Goal: Check status: Check status

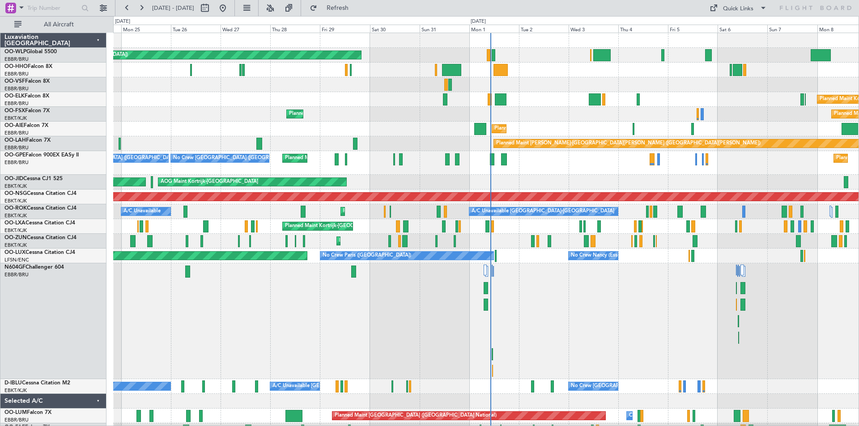
click at [440, 140] on div "Planned Maint [PERSON_NAME]-[GEOGRAPHIC_DATA][PERSON_NAME] ([GEOGRAPHIC_DATA][P…" at bounding box center [485, 143] width 745 height 15
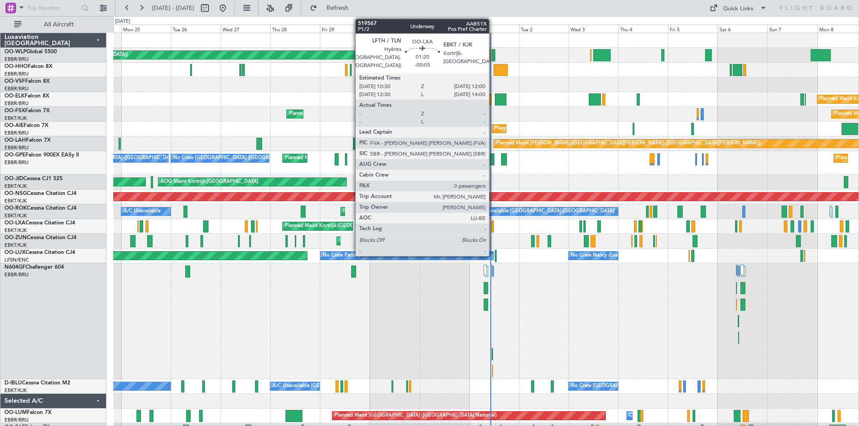
click at [493, 228] on div at bounding box center [491, 227] width 3 height 12
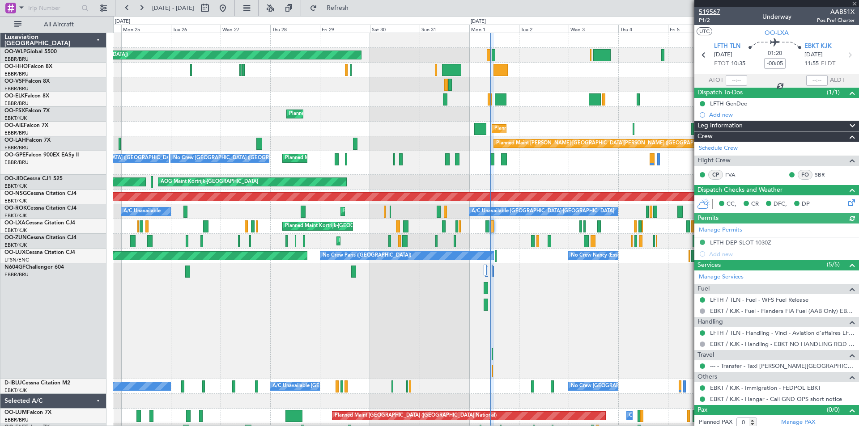
click at [716, 10] on span "519567" at bounding box center [709, 11] width 21 height 9
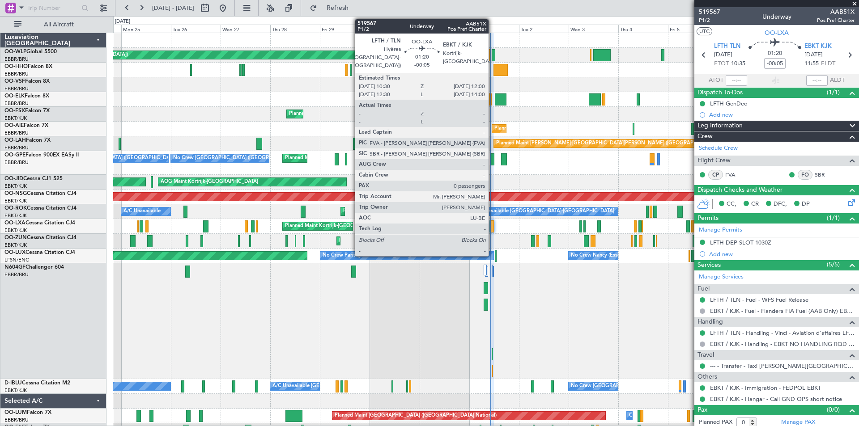
click at [493, 231] on div at bounding box center [491, 227] width 3 height 12
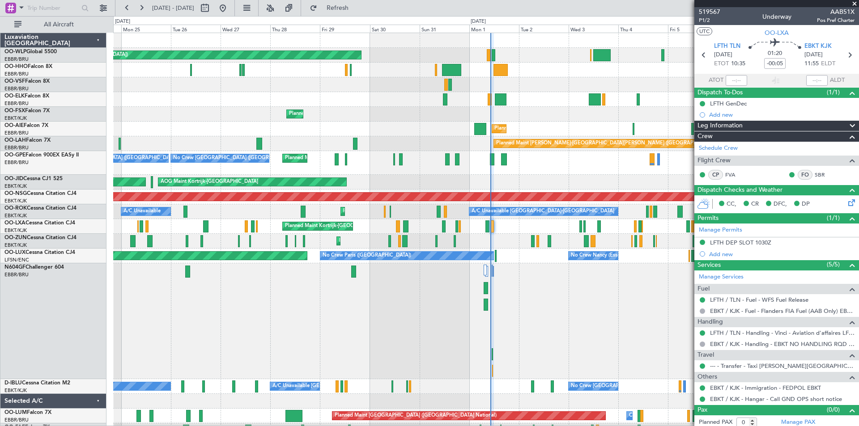
scroll to position [4, 0]
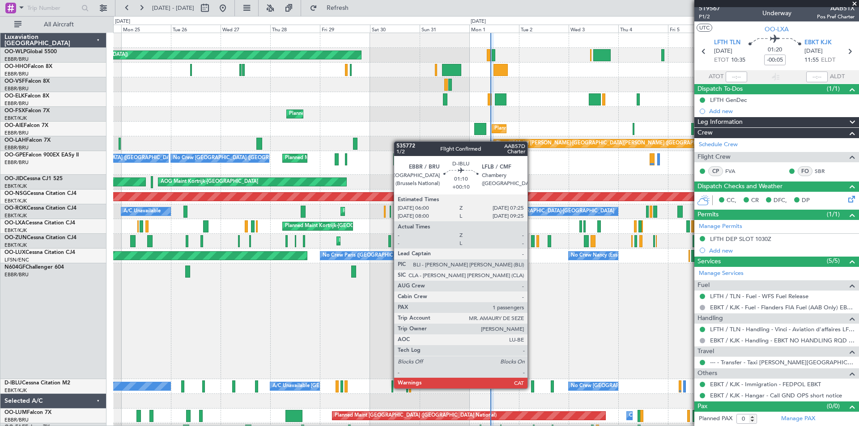
click at [532, 389] on div at bounding box center [532, 387] width 3 height 12
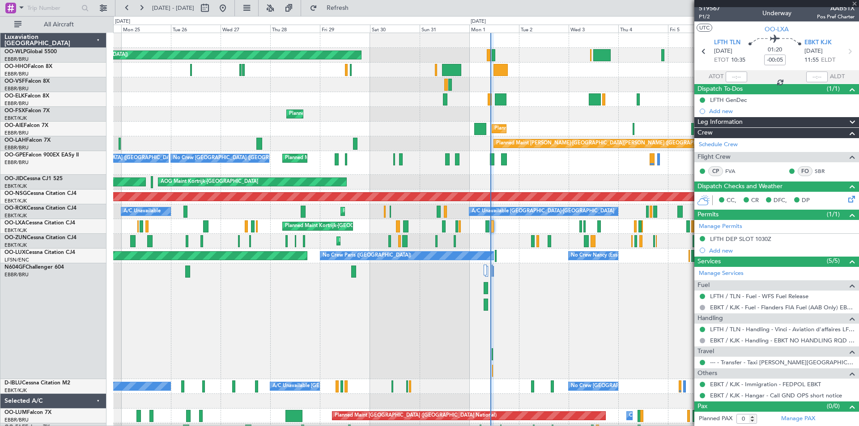
type input "+00:10"
type input "1"
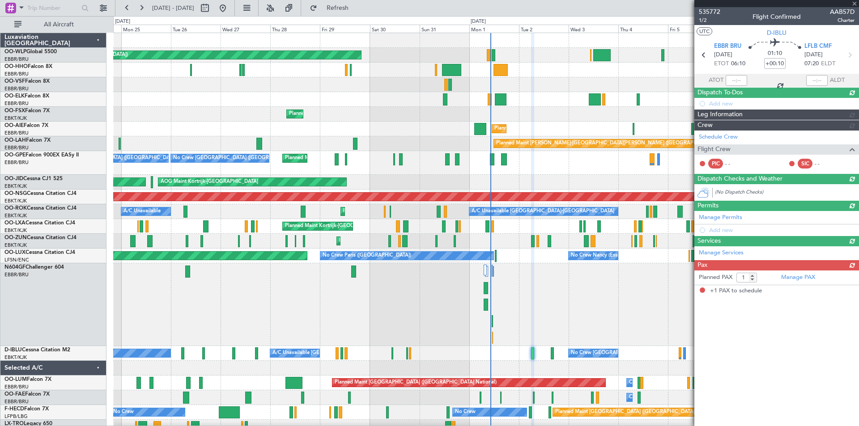
scroll to position [0, 0]
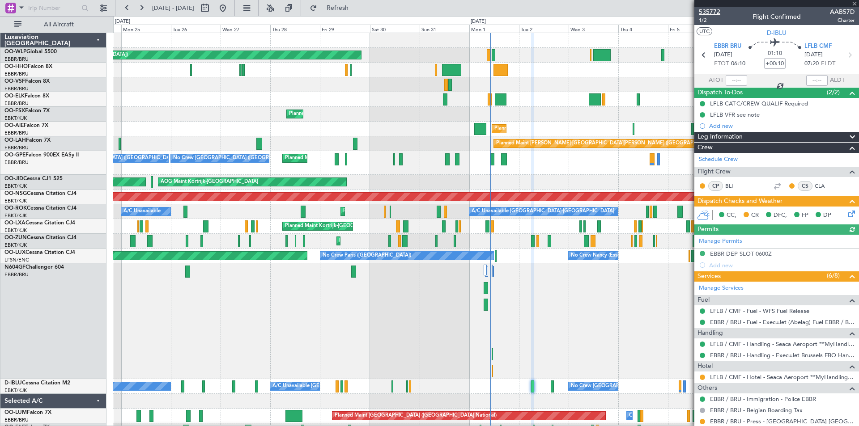
click at [708, 10] on span "535772" at bounding box center [709, 11] width 21 height 9
click at [352, 5] on span "Refresh" at bounding box center [338, 8] width 38 height 6
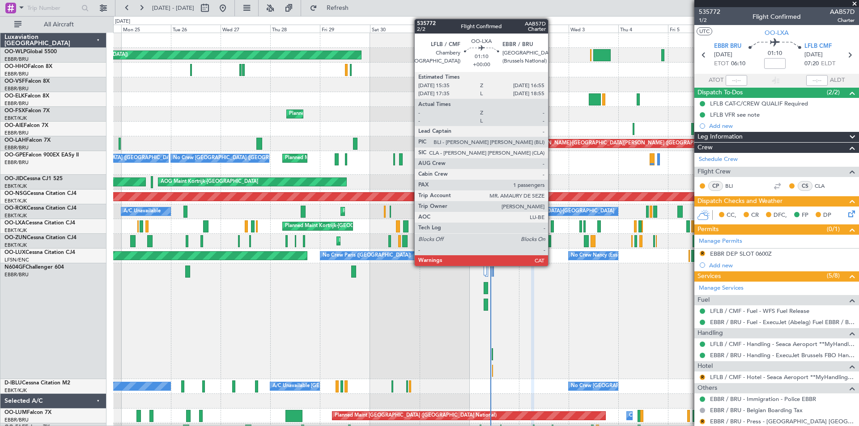
click at [552, 225] on div at bounding box center [552, 227] width 3 height 12
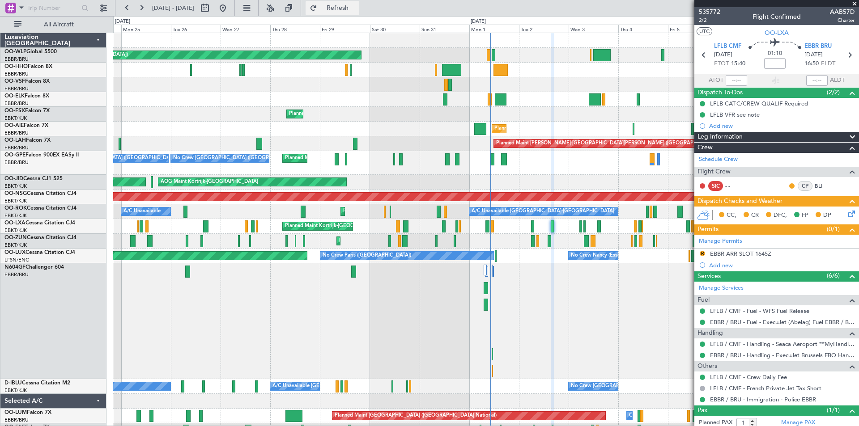
click at [356, 4] on button "Refresh" at bounding box center [333, 8] width 54 height 14
drag, startPoint x: 365, startPoint y: 3, endPoint x: 356, endPoint y: 11, distance: 11.7
click at [356, 11] on span "Refresh" at bounding box center [338, 8] width 38 height 6
click at [352, 9] on span "Refresh" at bounding box center [338, 8] width 38 height 6
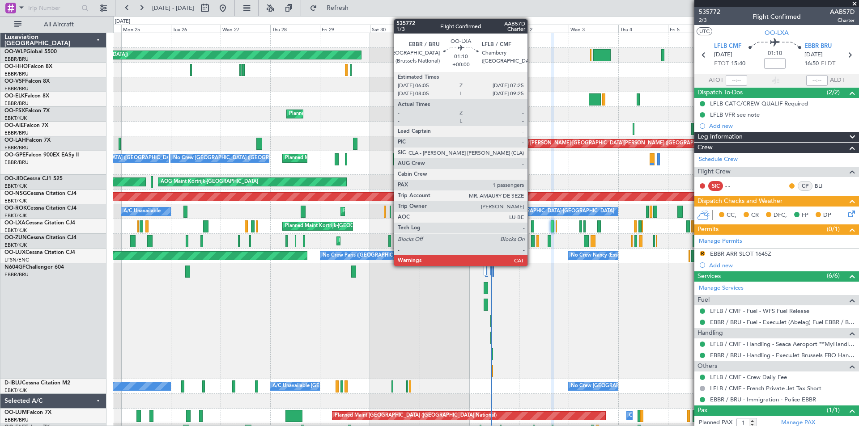
click at [532, 228] on div at bounding box center [532, 227] width 3 height 12
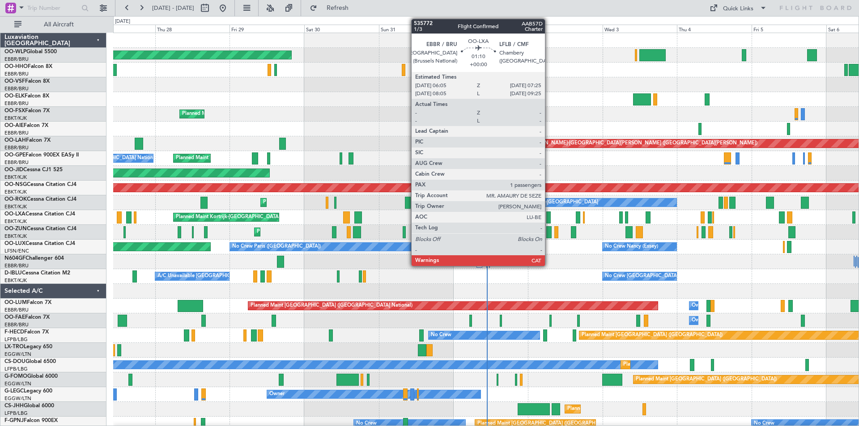
click at [549, 218] on div at bounding box center [548, 218] width 4 height 12
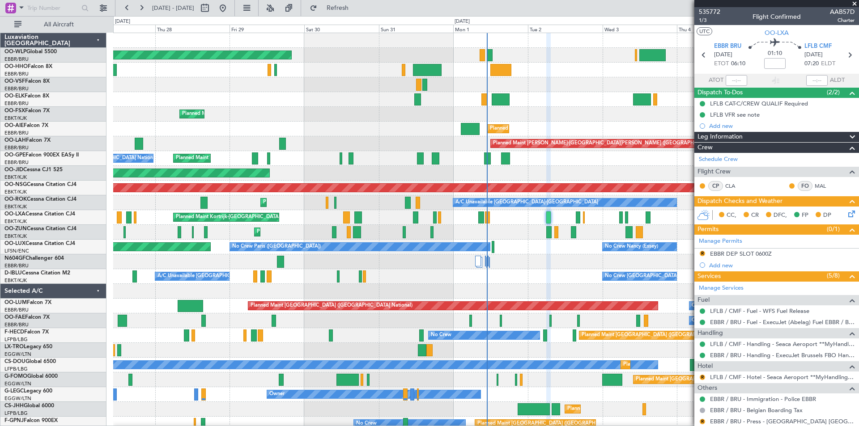
click at [568, 218] on div "Planned Maint Kortrijk-[GEOGRAPHIC_DATA]" at bounding box center [485, 217] width 745 height 15
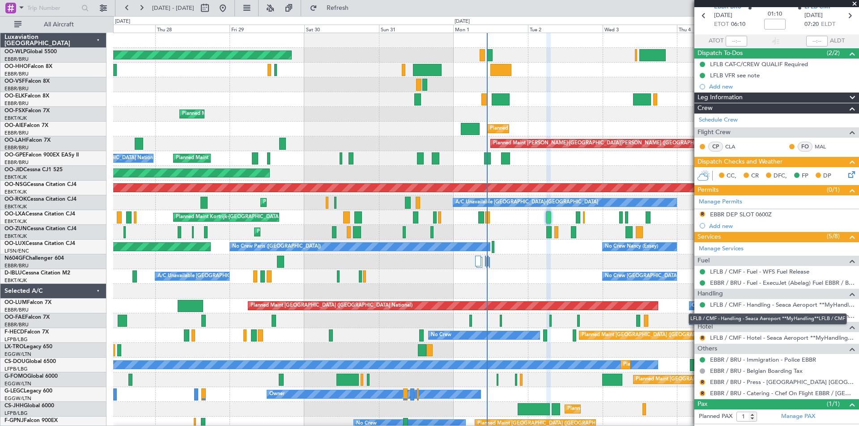
scroll to position [38, 0]
